Goal: Task Accomplishment & Management: Use online tool/utility

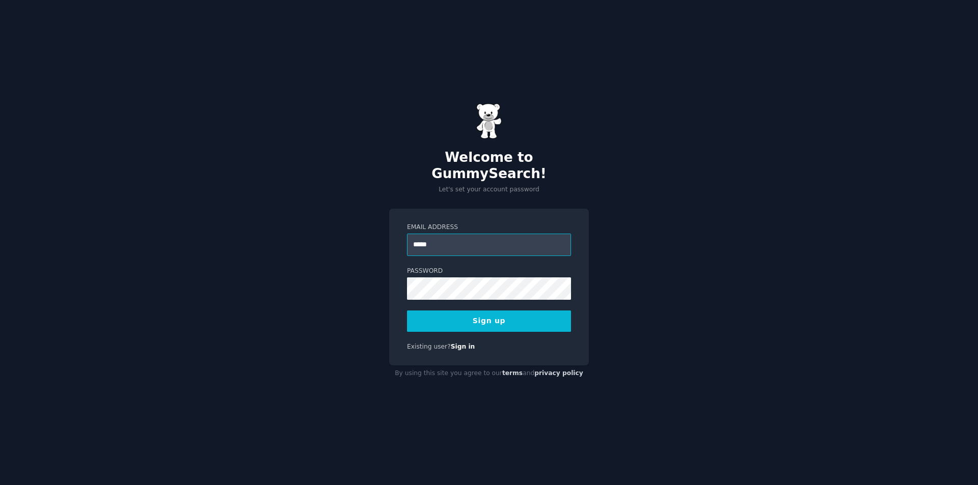
type input "**********"
click at [515, 319] on button "Sign up" at bounding box center [489, 321] width 164 height 21
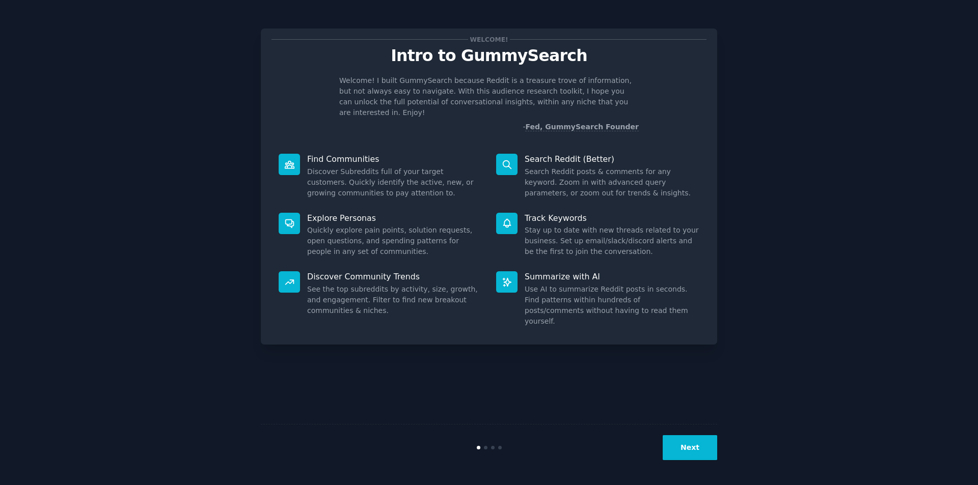
click at [699, 451] on button "Next" at bounding box center [690, 447] width 54 height 25
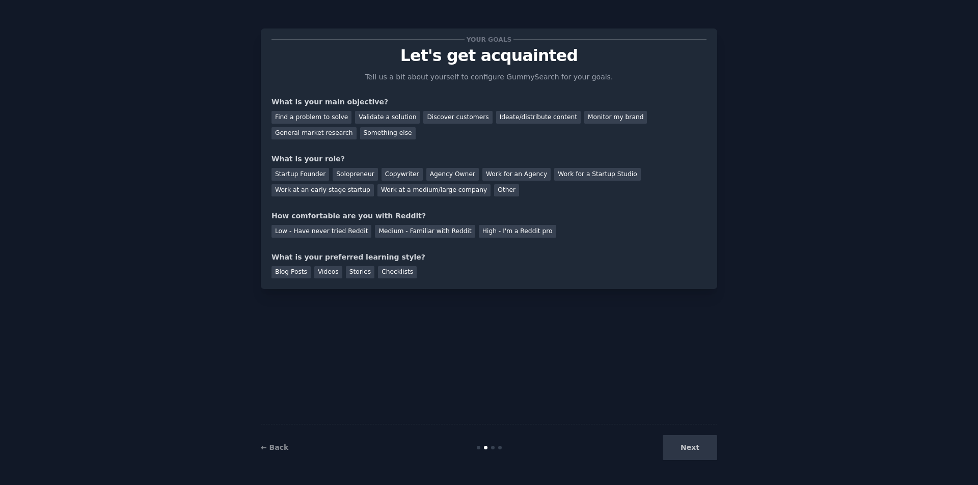
click at [692, 448] on div "Next" at bounding box center [641, 447] width 152 height 25
click at [331, 114] on div "Find a problem to solve" at bounding box center [311, 117] width 80 height 13
click at [363, 116] on div "Validate a solution" at bounding box center [387, 117] width 65 height 13
click at [327, 113] on div "Find a problem to solve" at bounding box center [311, 117] width 80 height 13
click at [340, 171] on div "Solopreneur" at bounding box center [355, 174] width 45 height 13
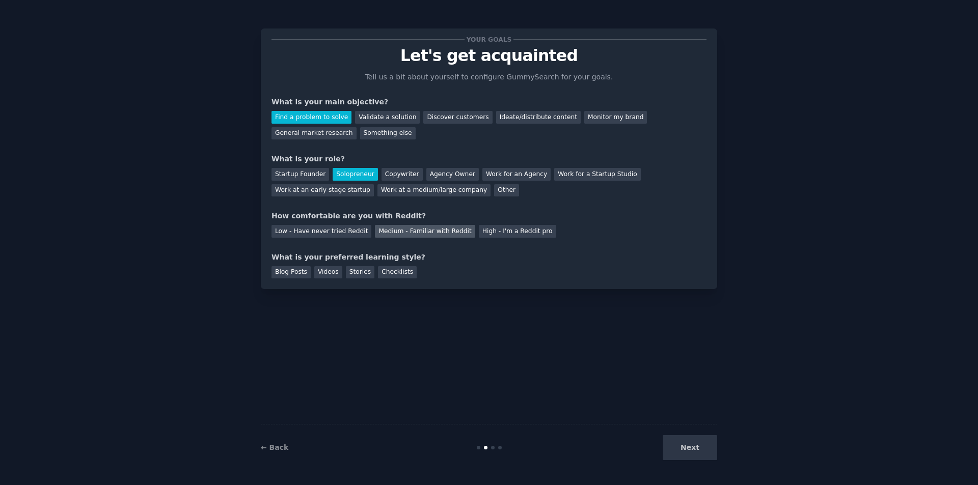
click at [420, 229] on div "Medium - Familiar with Reddit" at bounding box center [425, 231] width 100 height 13
click at [325, 269] on div "Videos" at bounding box center [328, 272] width 28 height 13
click at [693, 453] on button "Next" at bounding box center [690, 447] width 54 height 25
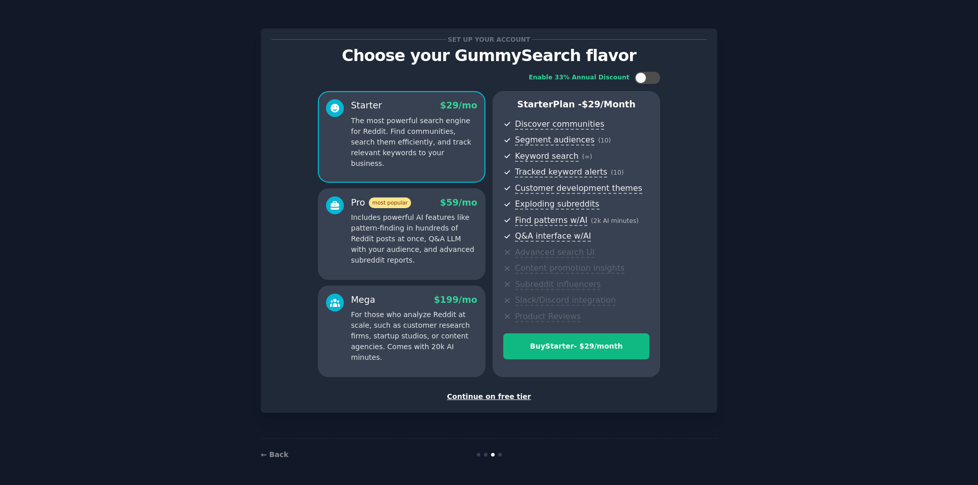
click at [489, 395] on div "Continue on free tier" at bounding box center [488, 397] width 435 height 11
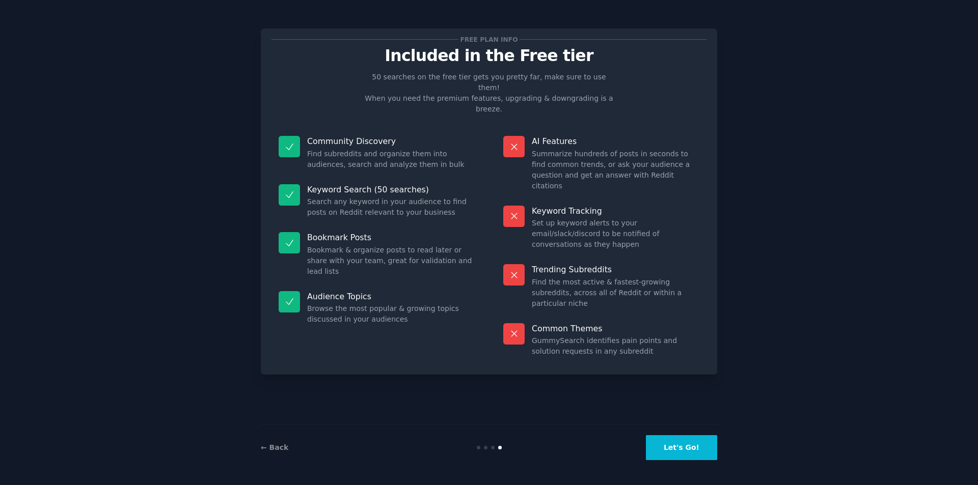
click at [684, 447] on button "Let's Go!" at bounding box center [681, 447] width 71 height 25
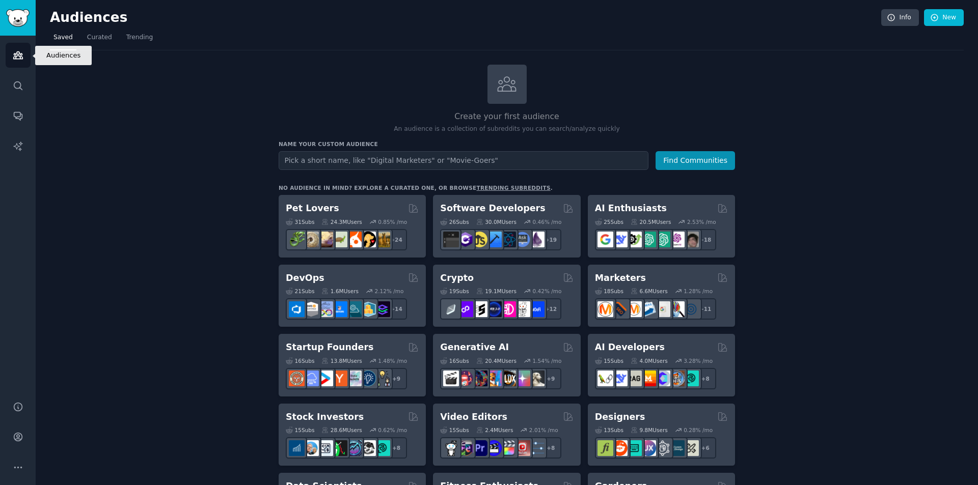
click at [21, 57] on icon "Sidebar" at bounding box center [18, 55] width 11 height 11
click at [942, 21] on link "New" at bounding box center [944, 17] width 40 height 17
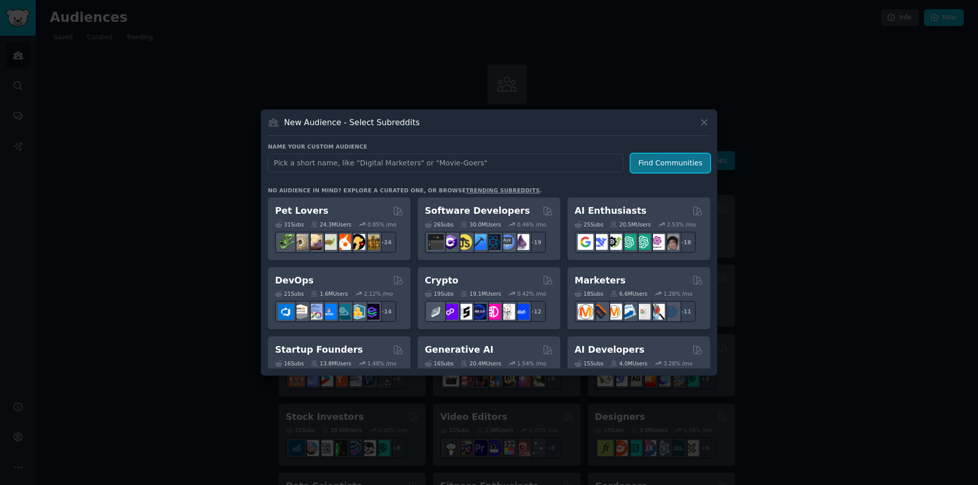
click at [676, 161] on button "Find Communities" at bounding box center [669, 163] width 79 height 19
click at [705, 123] on icon at bounding box center [704, 123] width 6 height 6
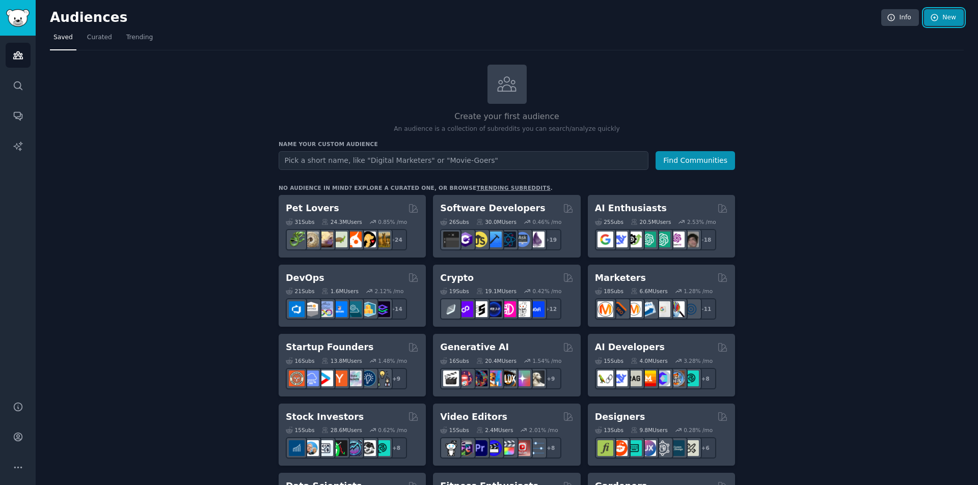
click at [933, 21] on icon at bounding box center [934, 17] width 7 height 7
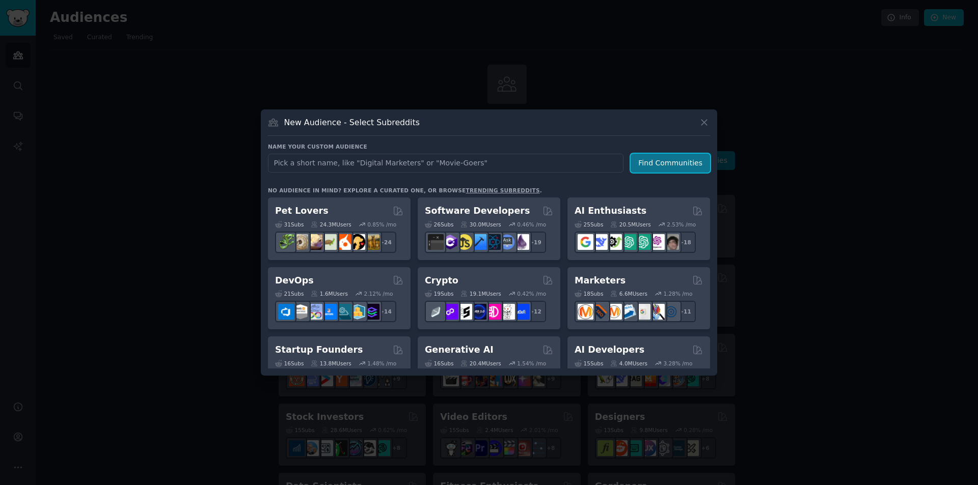
click at [674, 165] on button "Find Communities" at bounding box center [669, 163] width 79 height 19
click at [701, 122] on icon at bounding box center [704, 122] width 11 height 11
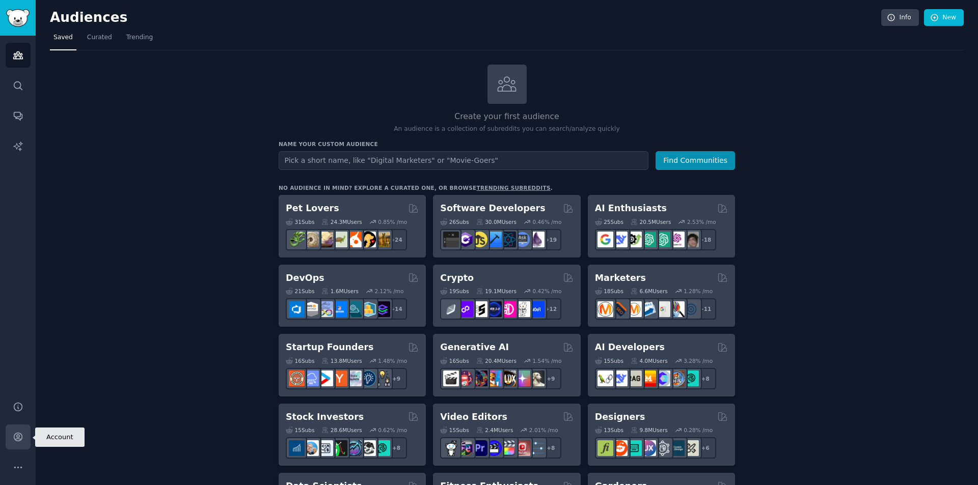
click at [17, 440] on icon "Sidebar" at bounding box center [18, 437] width 11 height 11
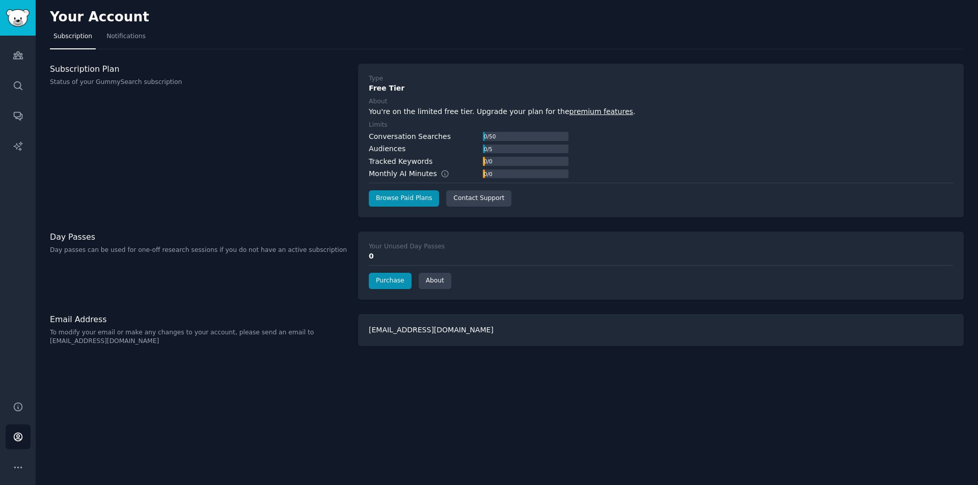
click at [245, 145] on div "Subscription Plan Status of your GummySearch subscription" at bounding box center [198, 141] width 297 height 154
click at [383, 283] on link "Purchase" at bounding box center [390, 281] width 43 height 16
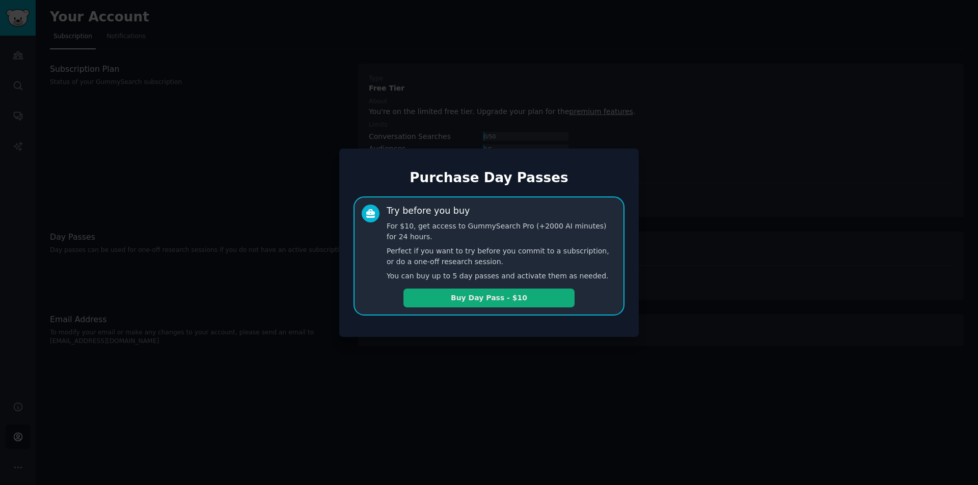
click at [474, 296] on button "Buy Day Pass - $10" at bounding box center [488, 298] width 171 height 19
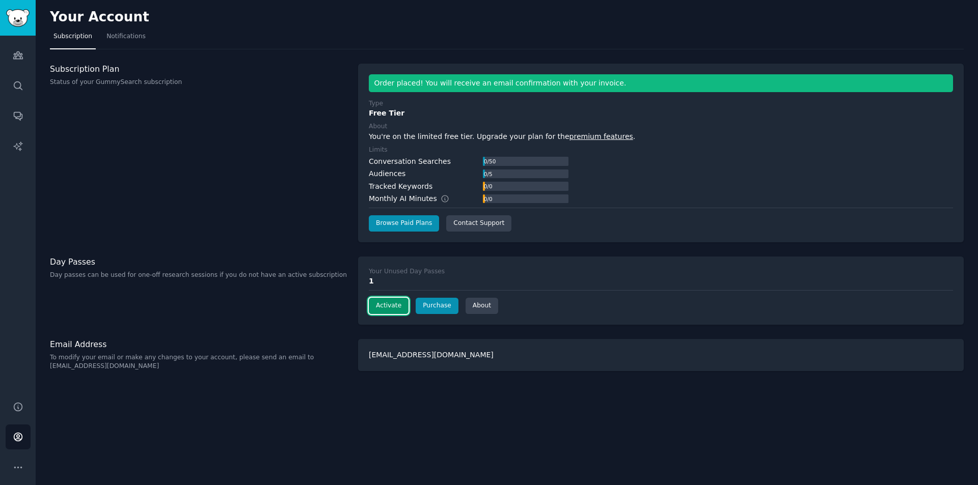
click at [386, 303] on button "Activate" at bounding box center [389, 306] width 40 height 16
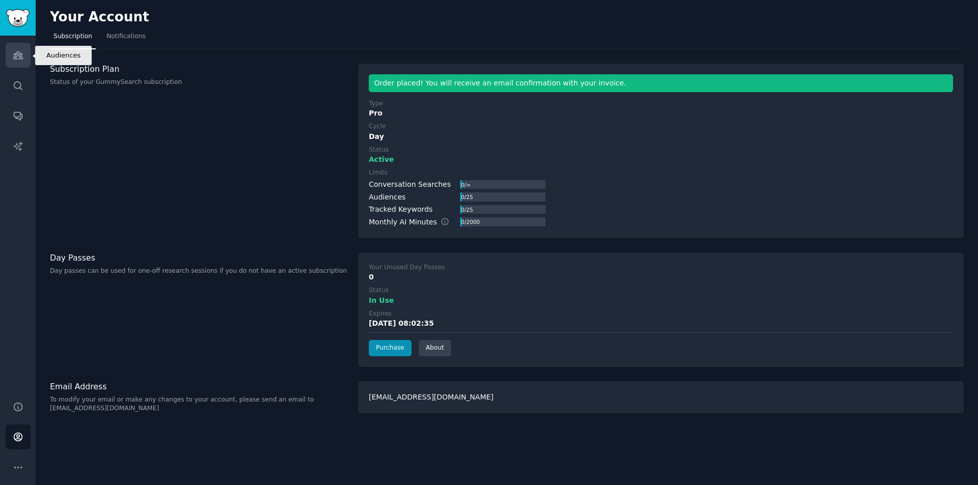
click at [19, 54] on icon "Sidebar" at bounding box center [17, 55] width 9 height 7
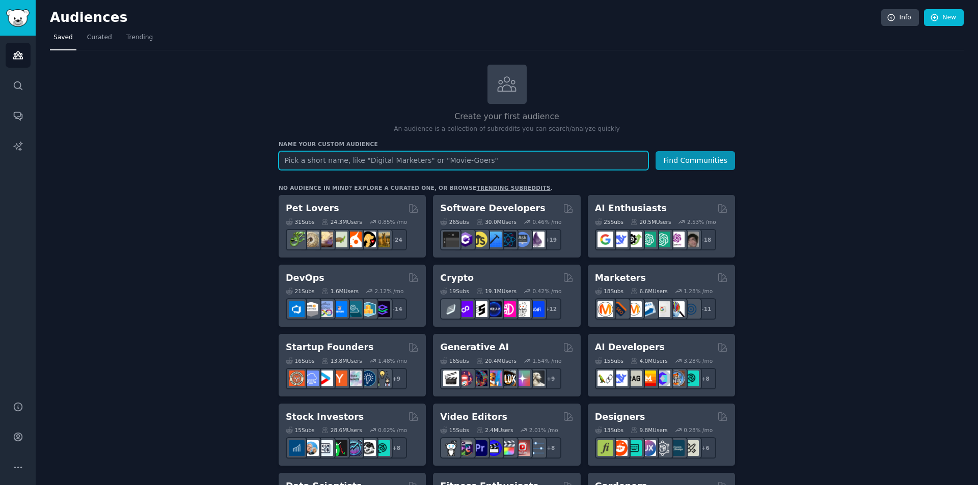
click at [359, 166] on input "text" at bounding box center [464, 160] width 370 height 19
click at [453, 160] on input "med spa owners, cosmetic dentisry owners" at bounding box center [464, 160] width 370 height 19
type input "med spa owners, cosmetic dentisry owners, fertility clinic owners"
click at [673, 160] on button "Find Communities" at bounding box center [694, 160] width 79 height 19
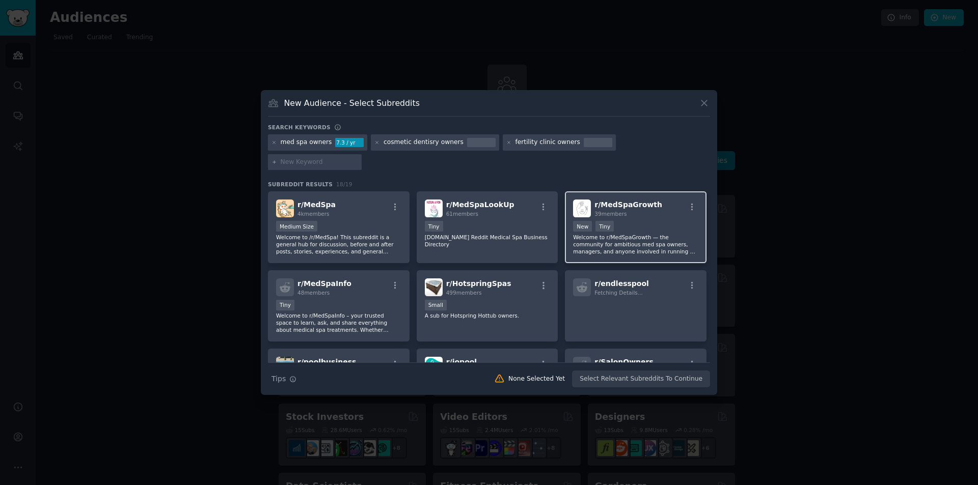
click at [640, 210] on div "39 members" at bounding box center [628, 213] width 68 height 7
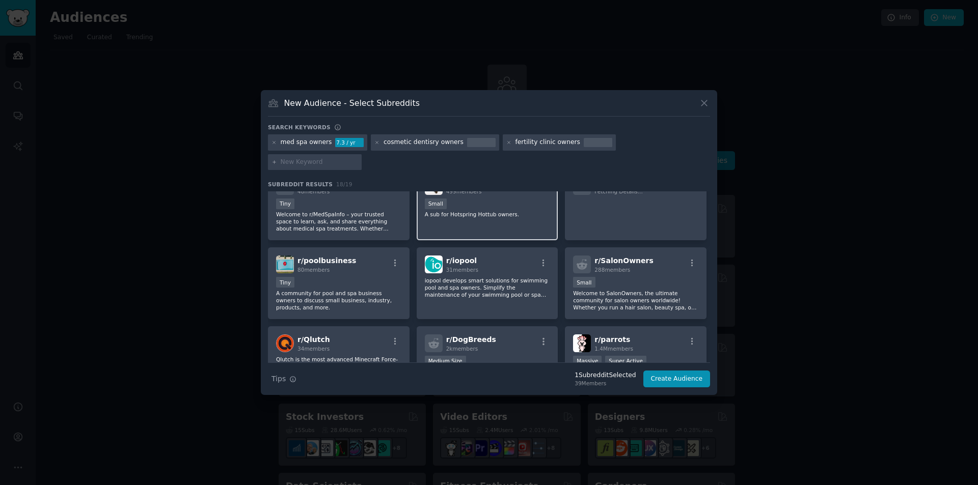
scroll to position [102, 0]
click at [354, 259] on div "r/ poolbusiness 80 members" at bounding box center [338, 264] width 125 height 18
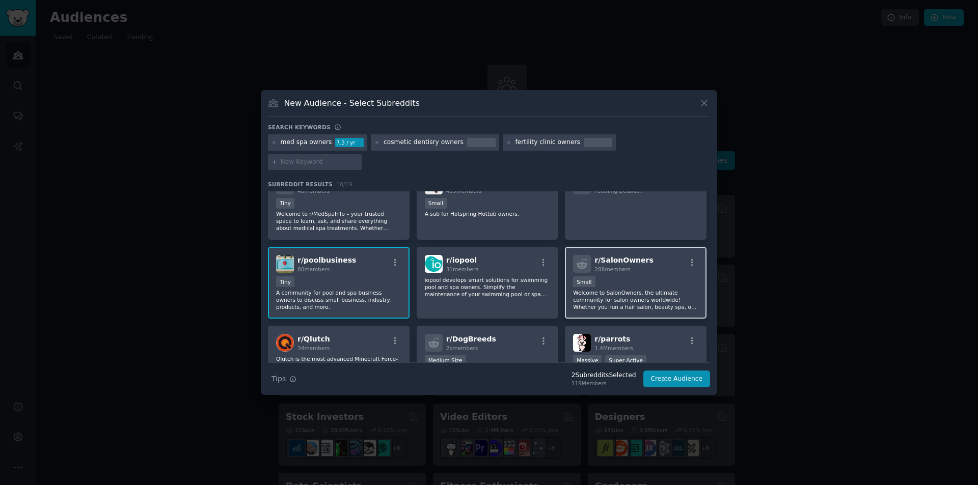
click at [647, 277] on div "Small" at bounding box center [635, 283] width 125 height 13
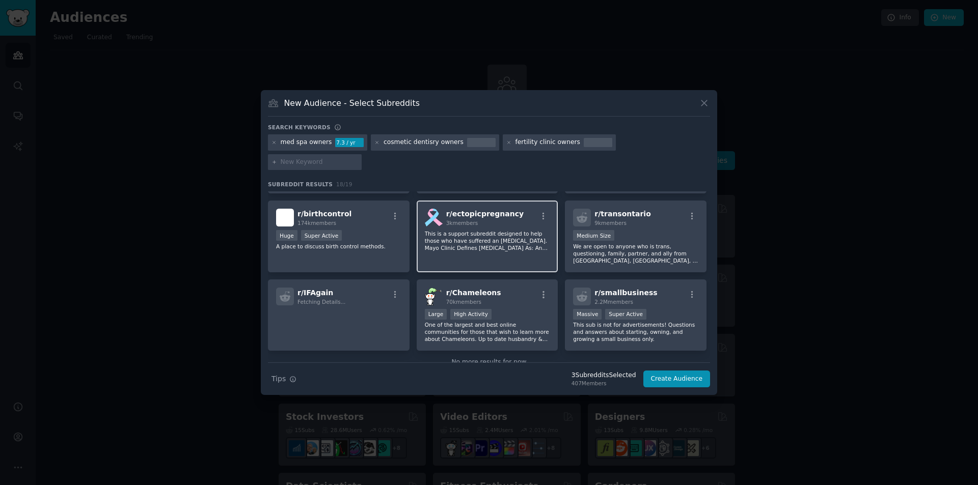
scroll to position [329, 0]
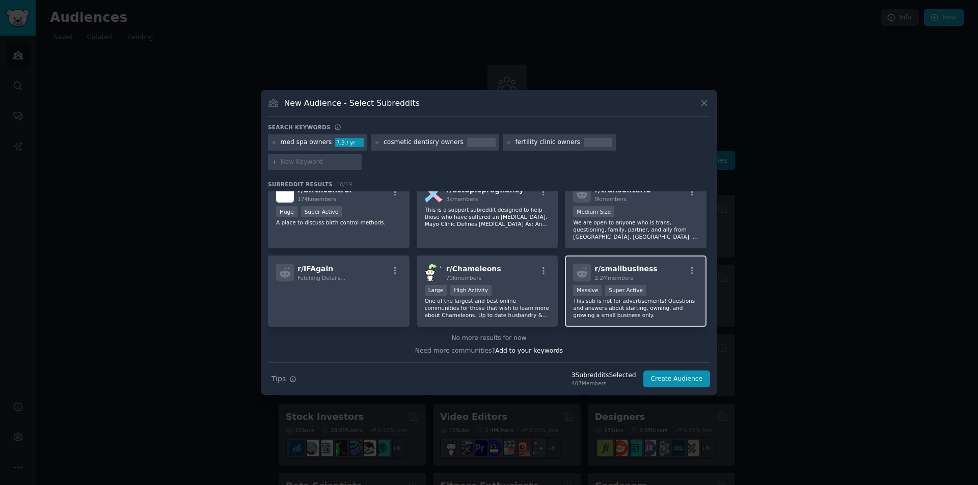
click at [650, 268] on div "r/ smallbusiness 2.2M members" at bounding box center [635, 273] width 125 height 18
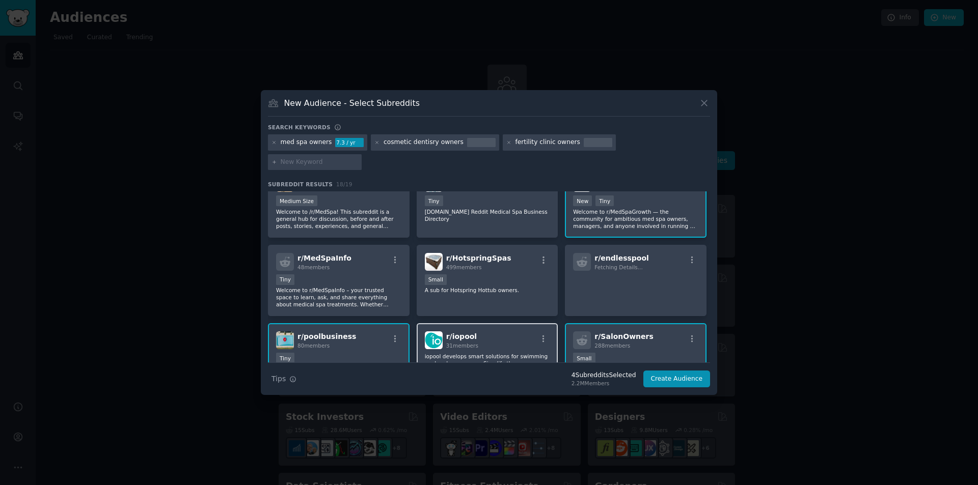
scroll to position [0, 0]
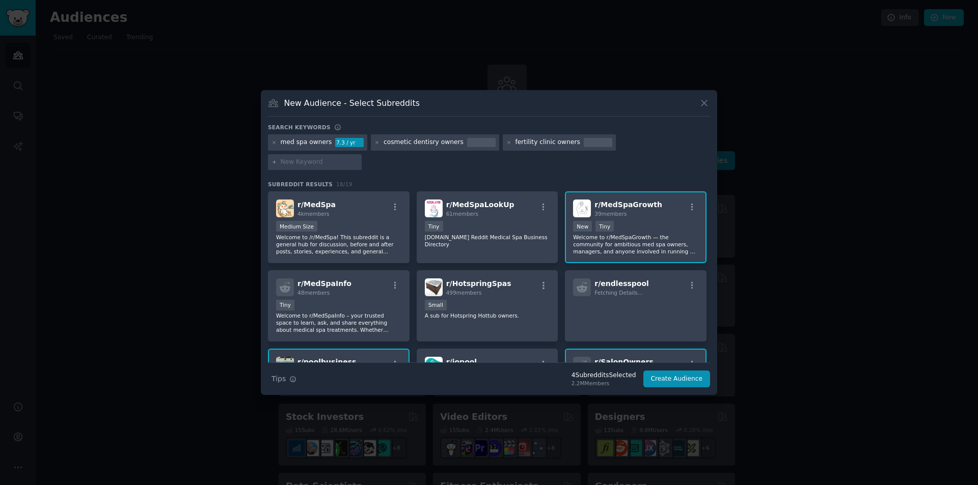
click at [358, 158] on input "text" at bounding box center [319, 162] width 77 height 9
type input "cosmetic dentistry"
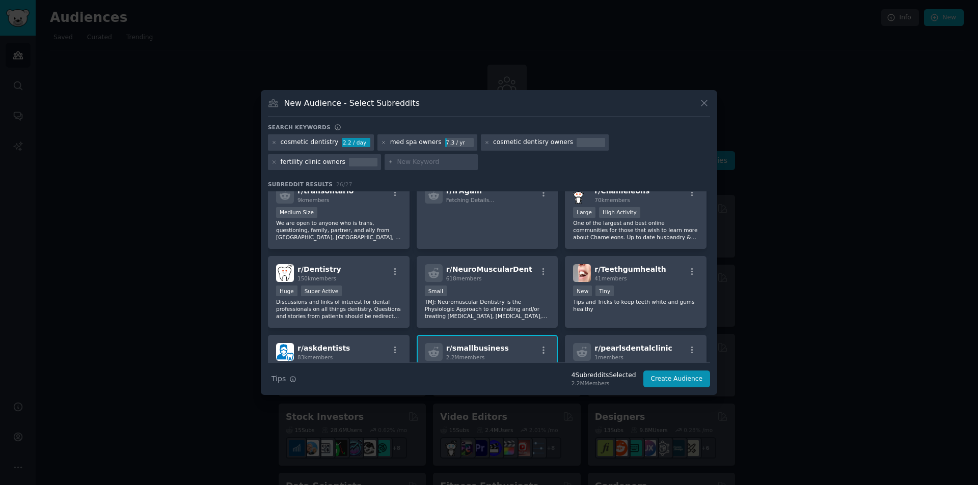
scroll to position [458, 0]
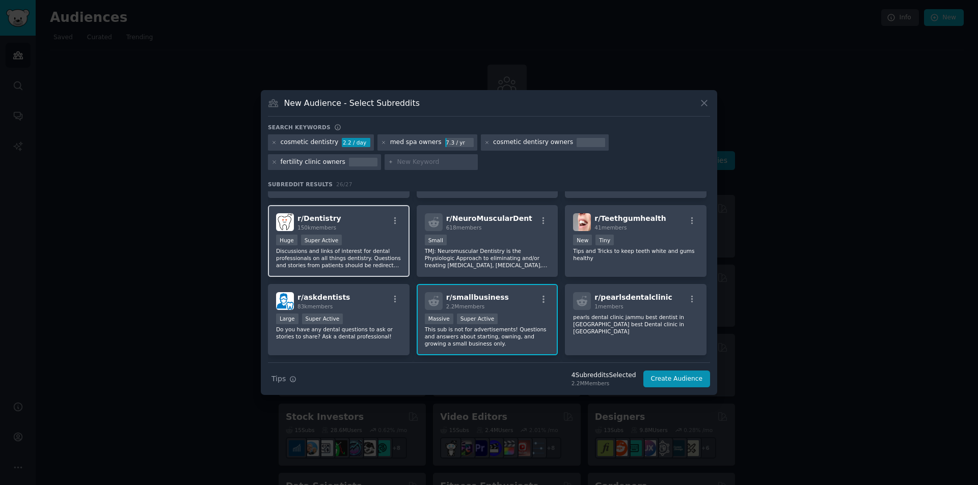
click at [369, 248] on p "Discussions and links of interest for dental professionals on all things dentis…" at bounding box center [338, 258] width 125 height 21
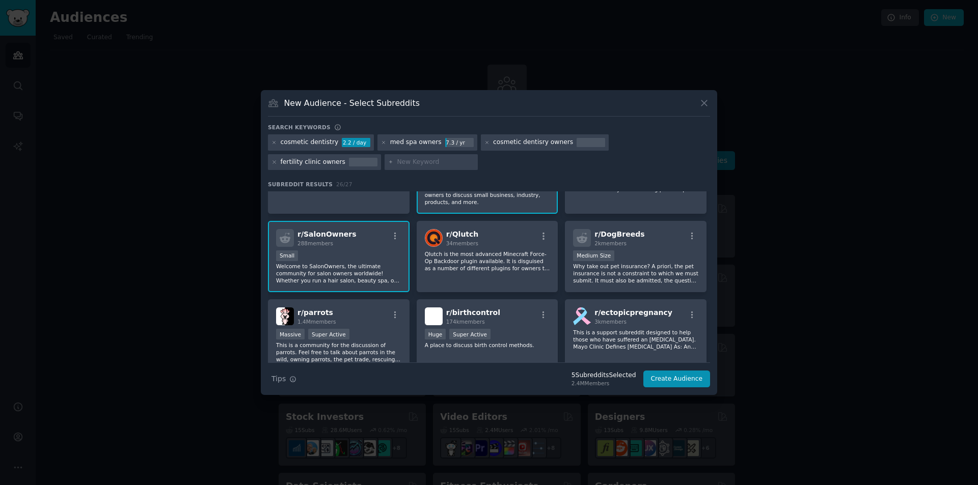
scroll to position [202, 0]
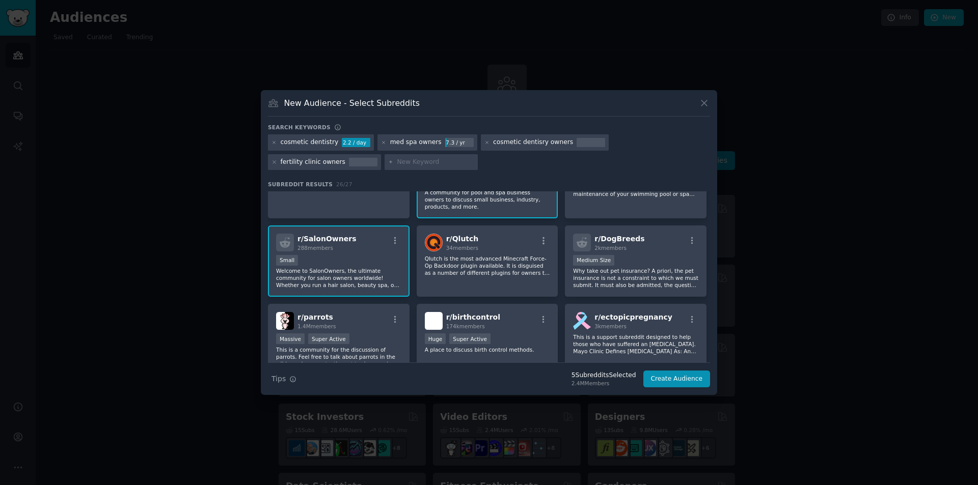
click at [397, 163] on input "text" at bounding box center [435, 162] width 77 height 9
type input "fertility clinic business"
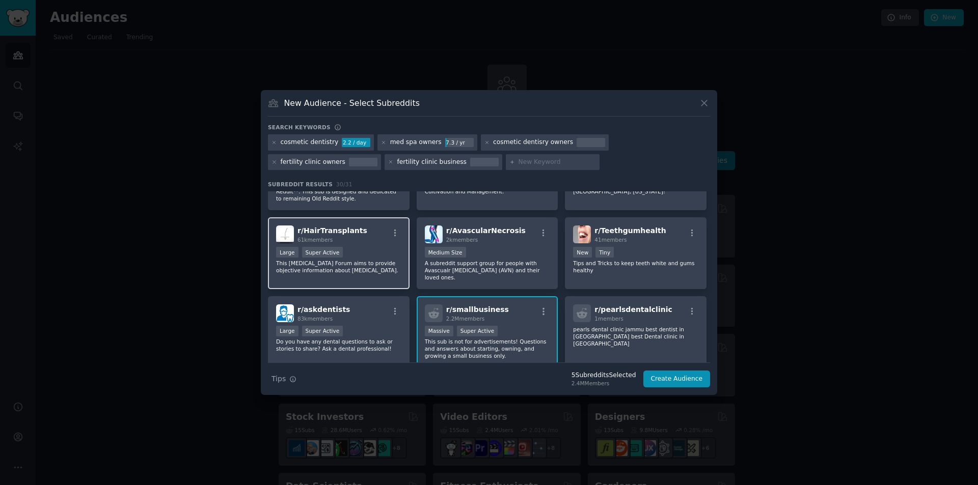
scroll to position [586, 0]
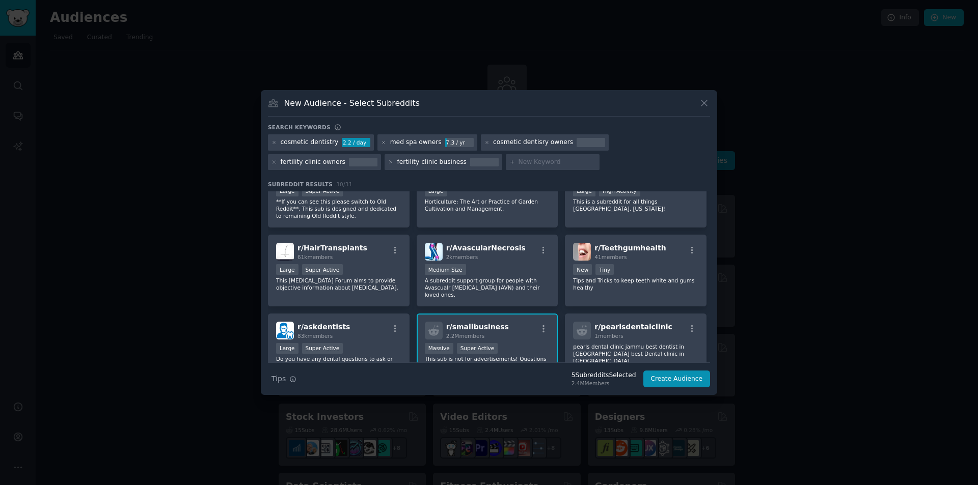
click at [518, 160] on input "text" at bounding box center [556, 162] width 77 height 9
paste input "British Academy of Cosmetic Dentistry (BACD)"
type input "British Academy of Cosmetic Dentistry (BACD)"
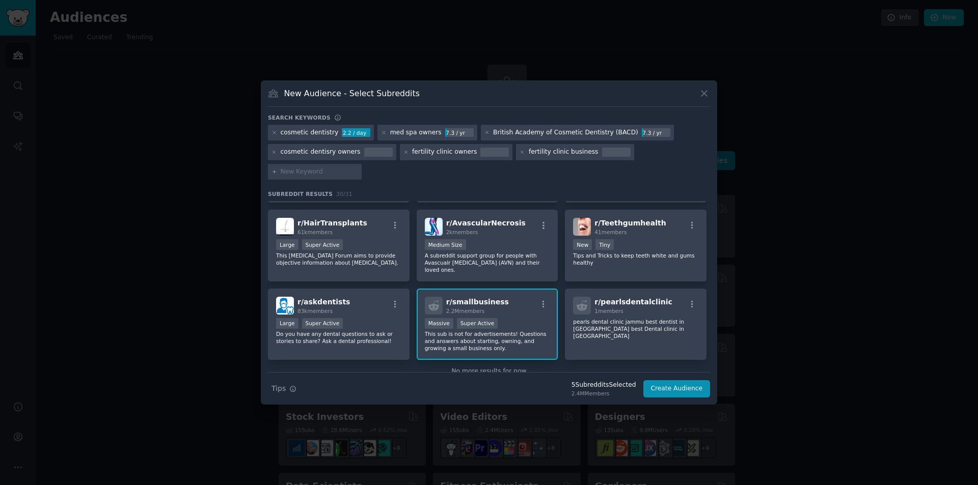
scroll to position [637, 0]
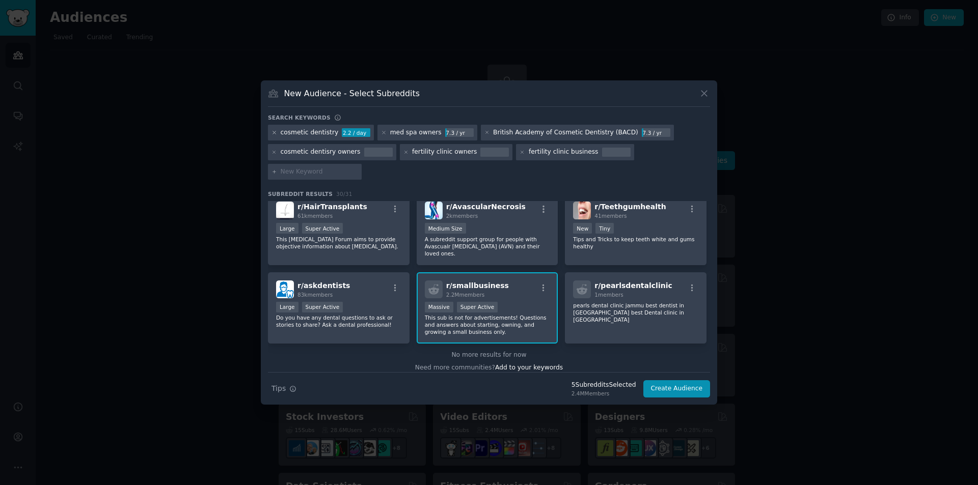
click at [275, 135] on icon at bounding box center [274, 133] width 6 height 6
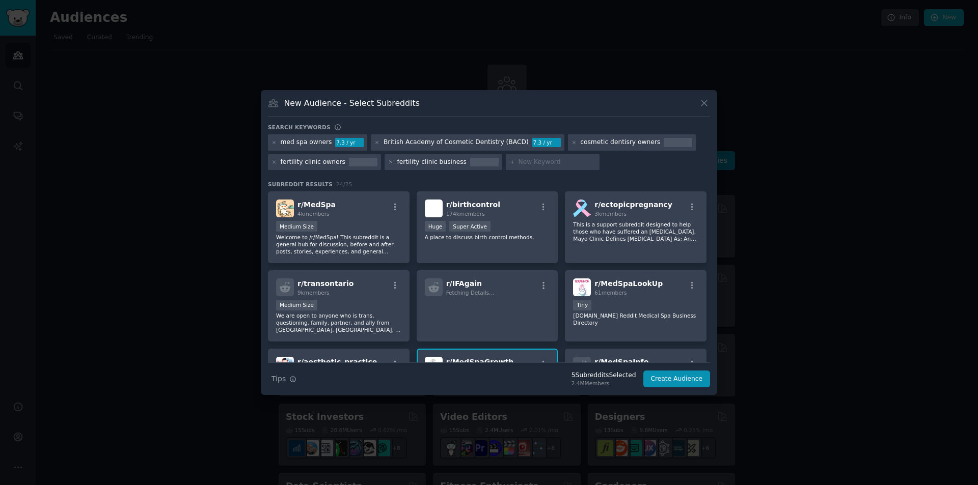
click at [275, 141] on icon at bounding box center [274, 143] width 6 height 6
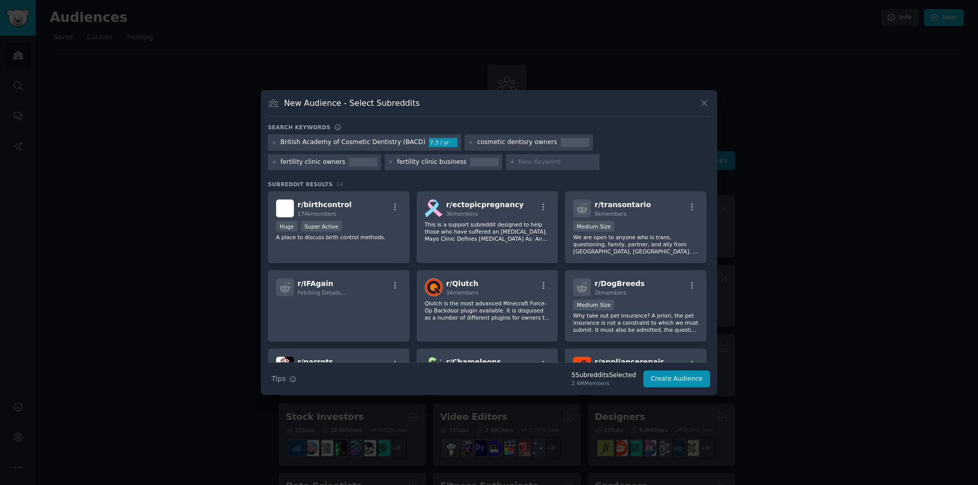
click at [275, 141] on icon at bounding box center [274, 143] width 6 height 6
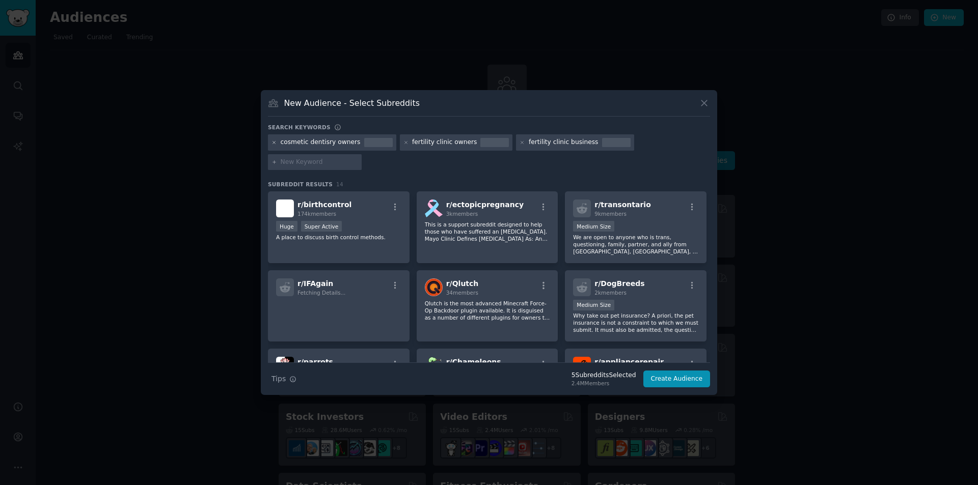
click at [274, 144] on icon at bounding box center [274, 142] width 3 height 3
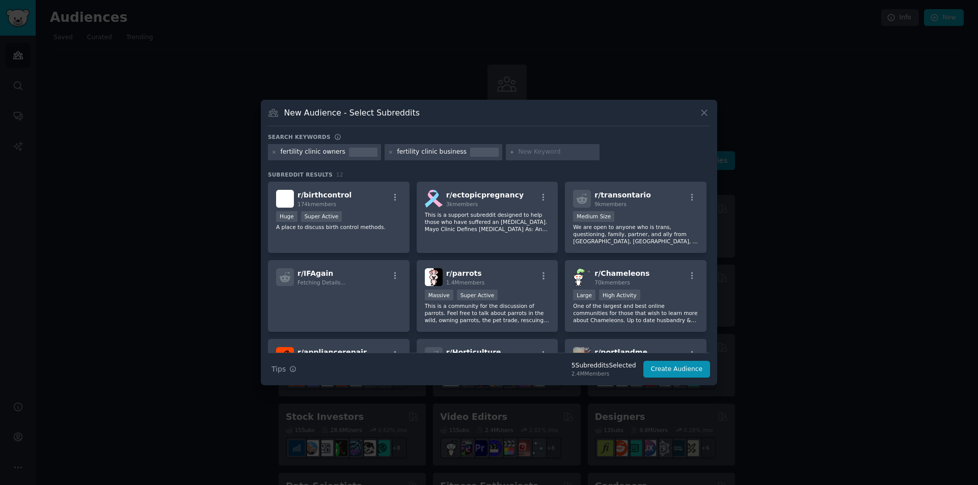
click at [274, 153] on icon at bounding box center [274, 152] width 3 height 3
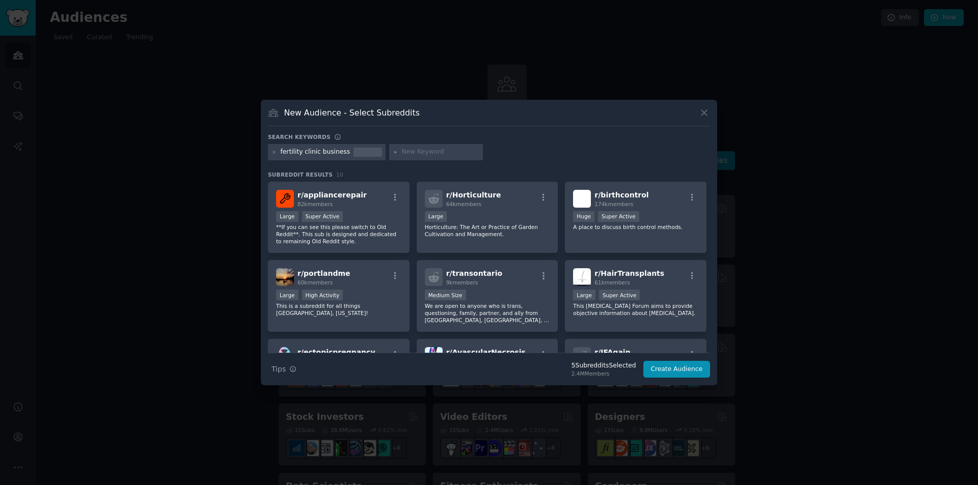
click at [274, 153] on icon at bounding box center [274, 152] width 3 height 3
